Goal: Information Seeking & Learning: Understand process/instructions

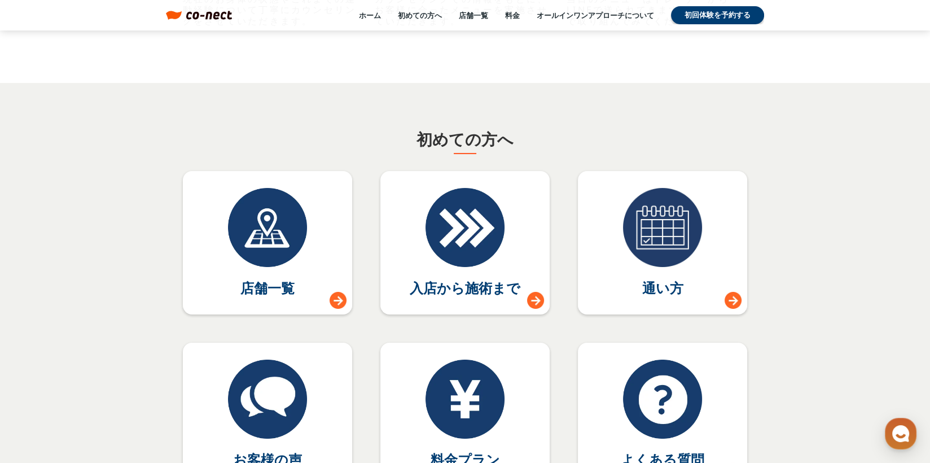
scroll to position [4855, 0]
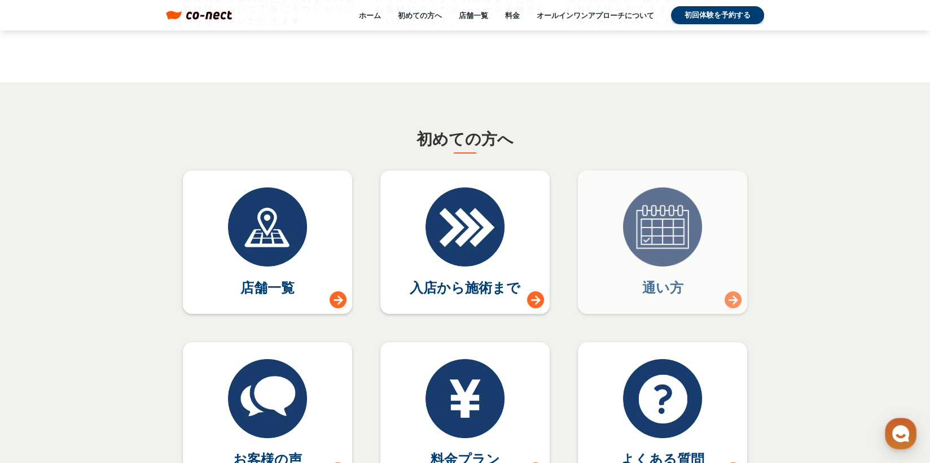
click at [698, 280] on link "通い方" at bounding box center [662, 242] width 169 height 143
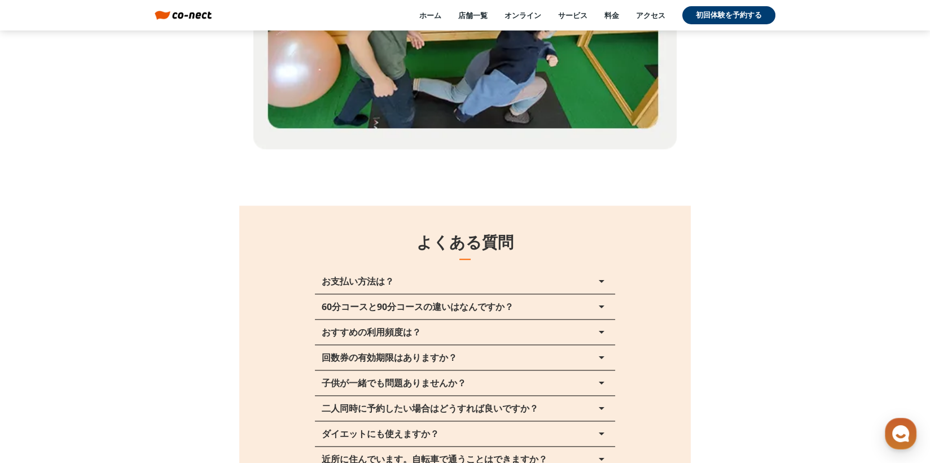
scroll to position [12538, 0]
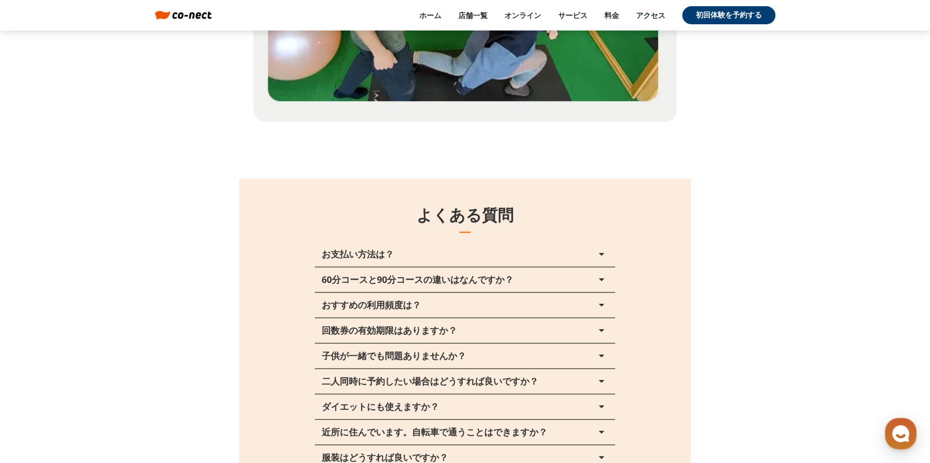
click at [601, 278] on icon "arrow_drop_up" at bounding box center [602, 280] width 14 height 14
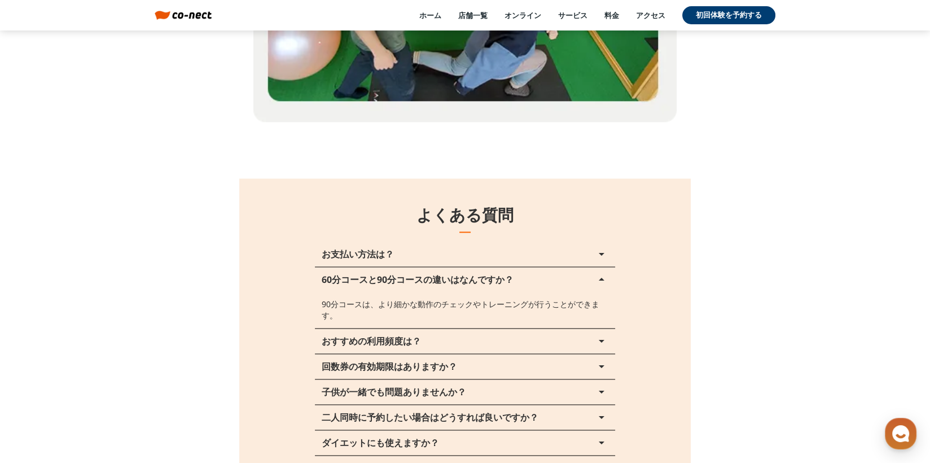
click at [601, 278] on icon "arrow_drop_up" at bounding box center [602, 280] width 14 height 14
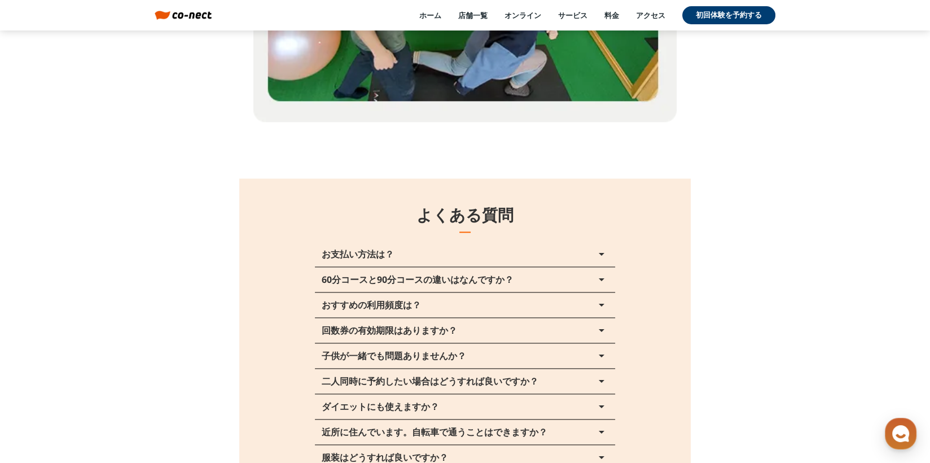
click at [600, 301] on icon "arrow_drop_up" at bounding box center [602, 305] width 14 height 14
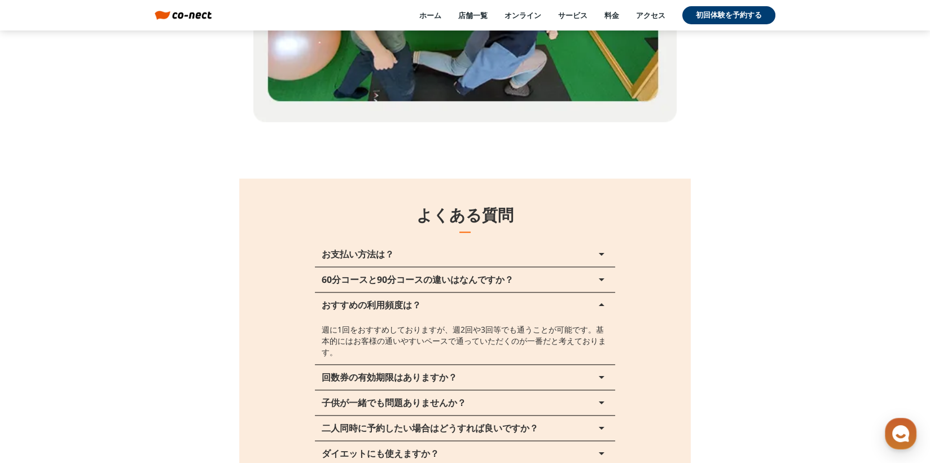
click at [600, 301] on icon "arrow_drop_up" at bounding box center [602, 305] width 14 height 14
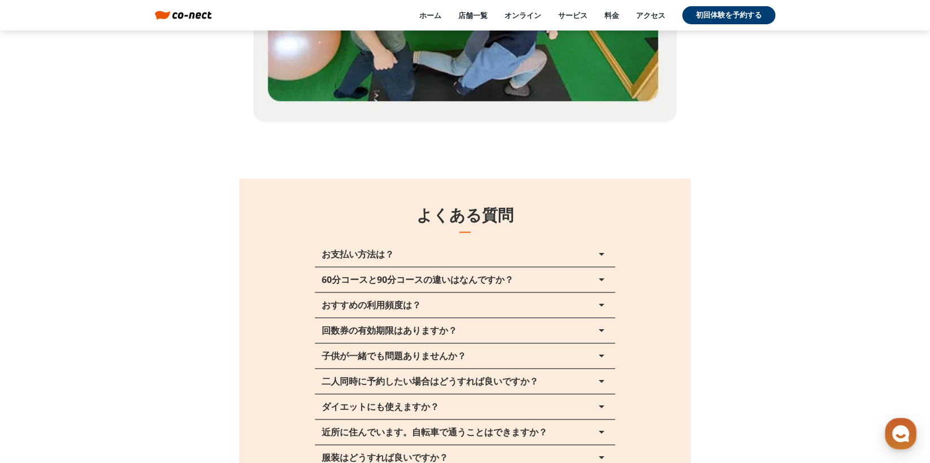
scroll to position [12651, 0]
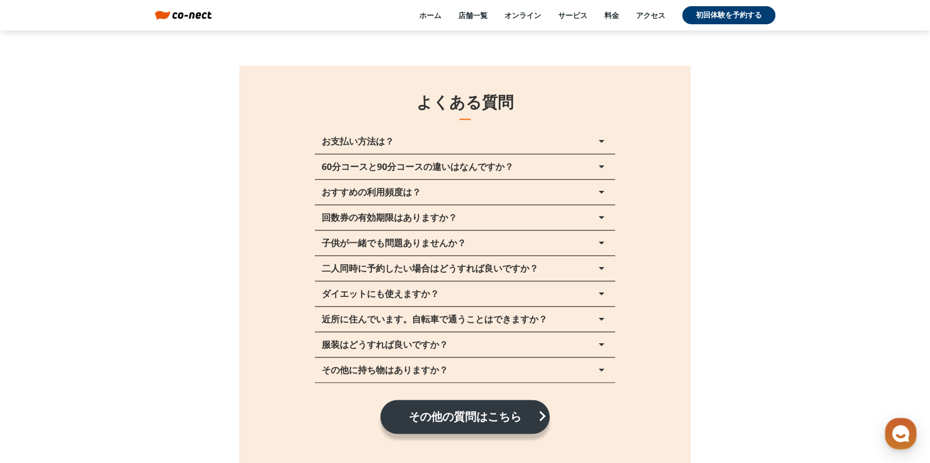
click at [600, 266] on icon "arrow_drop_up" at bounding box center [602, 268] width 14 height 14
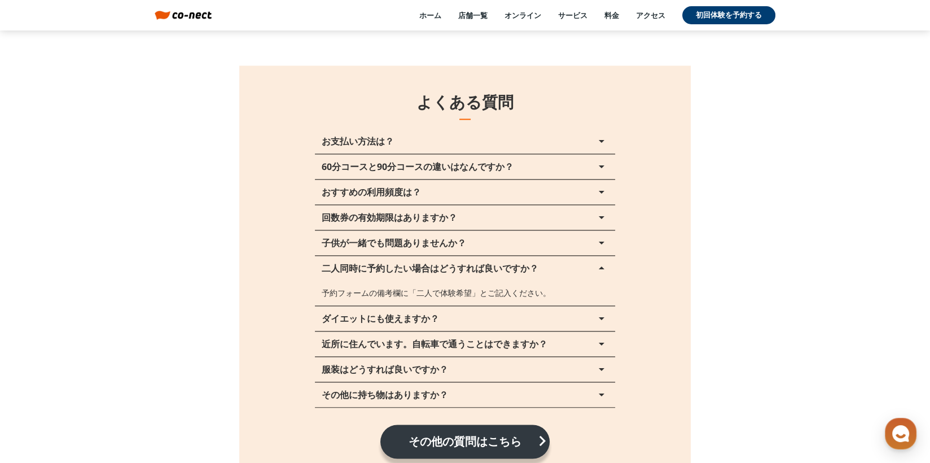
click at [600, 266] on icon "arrow_drop_up" at bounding box center [602, 268] width 14 height 14
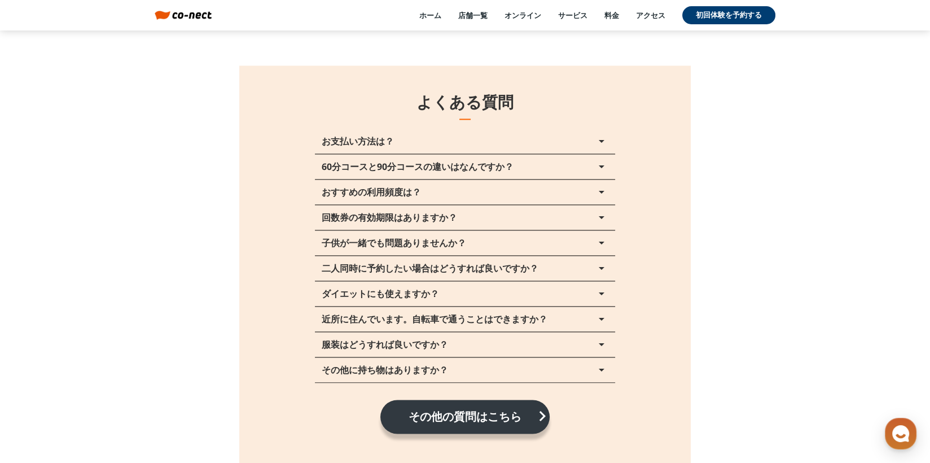
click at [601, 291] on icon "arrow_drop_up" at bounding box center [602, 294] width 14 height 14
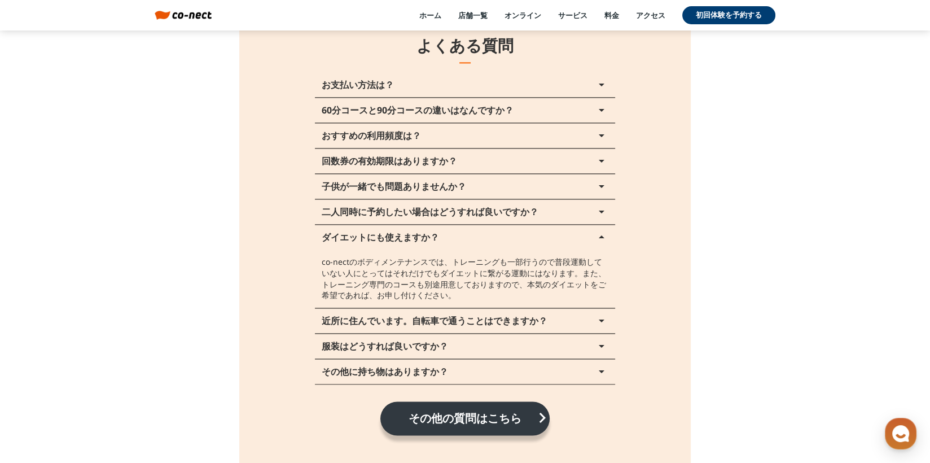
scroll to position [12764, 0]
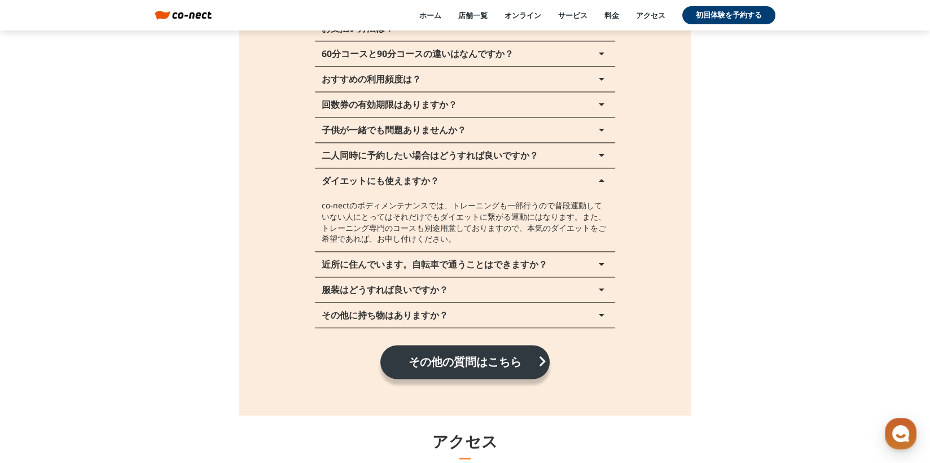
click at [601, 289] on icon "arrow_drop_up" at bounding box center [602, 290] width 14 height 14
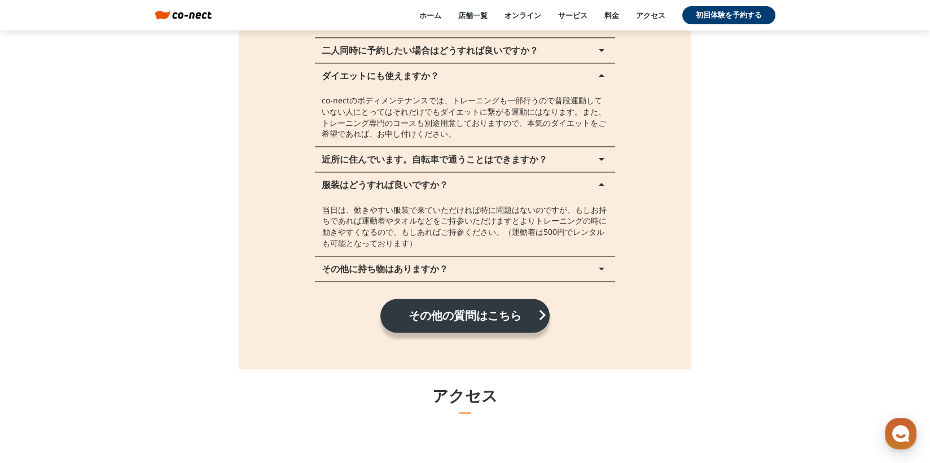
scroll to position [12877, 0]
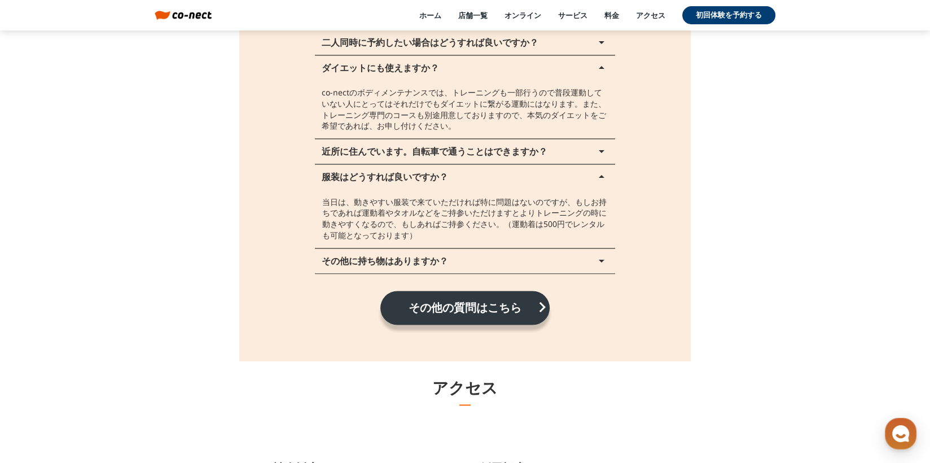
click at [598, 258] on icon "arrow_drop_up" at bounding box center [602, 261] width 14 height 14
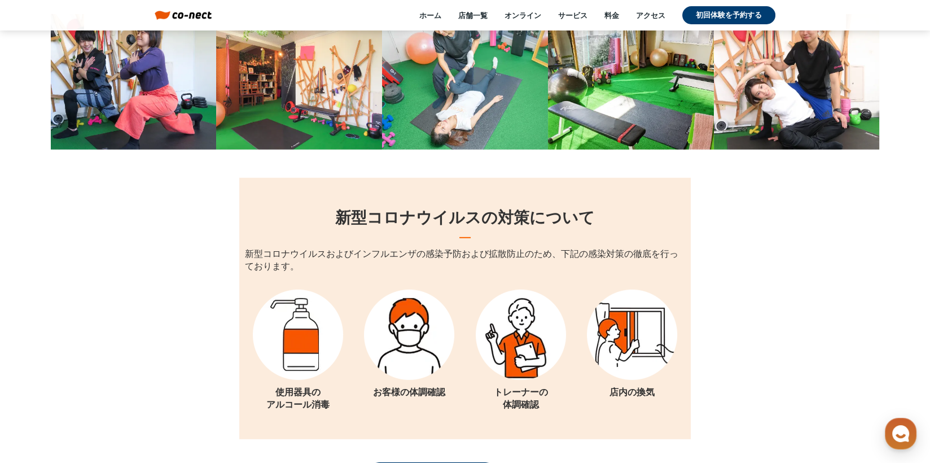
scroll to position [14853, 0]
